Goal: Task Accomplishment & Management: Complete application form

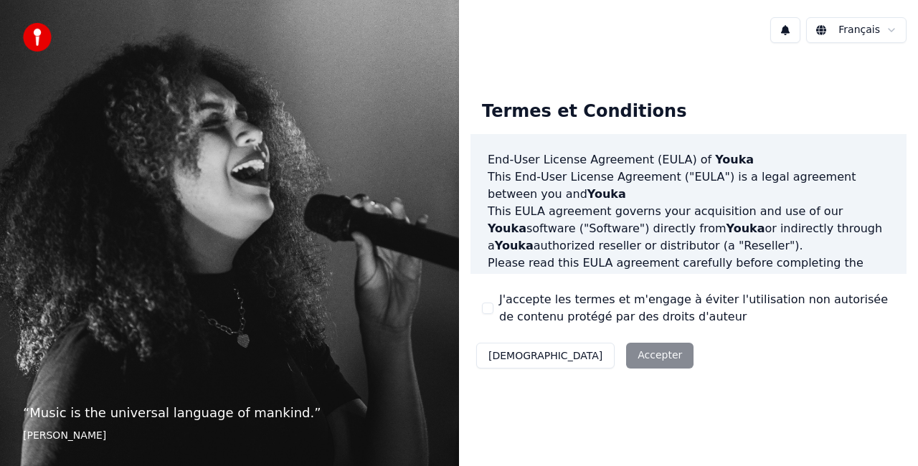
click at [584, 357] on div "Décliner Accepter" at bounding box center [585, 355] width 229 height 37
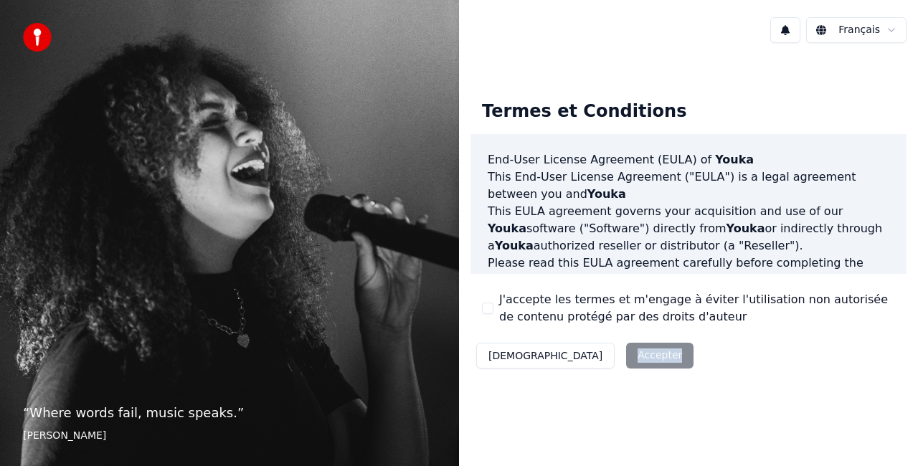
click at [584, 357] on div "Décliner Accepter" at bounding box center [585, 355] width 229 height 37
click at [484, 306] on button "J'accepte les termes et m'engage à éviter l'utilisation non autorisée de conten…" at bounding box center [487, 308] width 11 height 11
